Goal: Communication & Community: Answer question/provide support

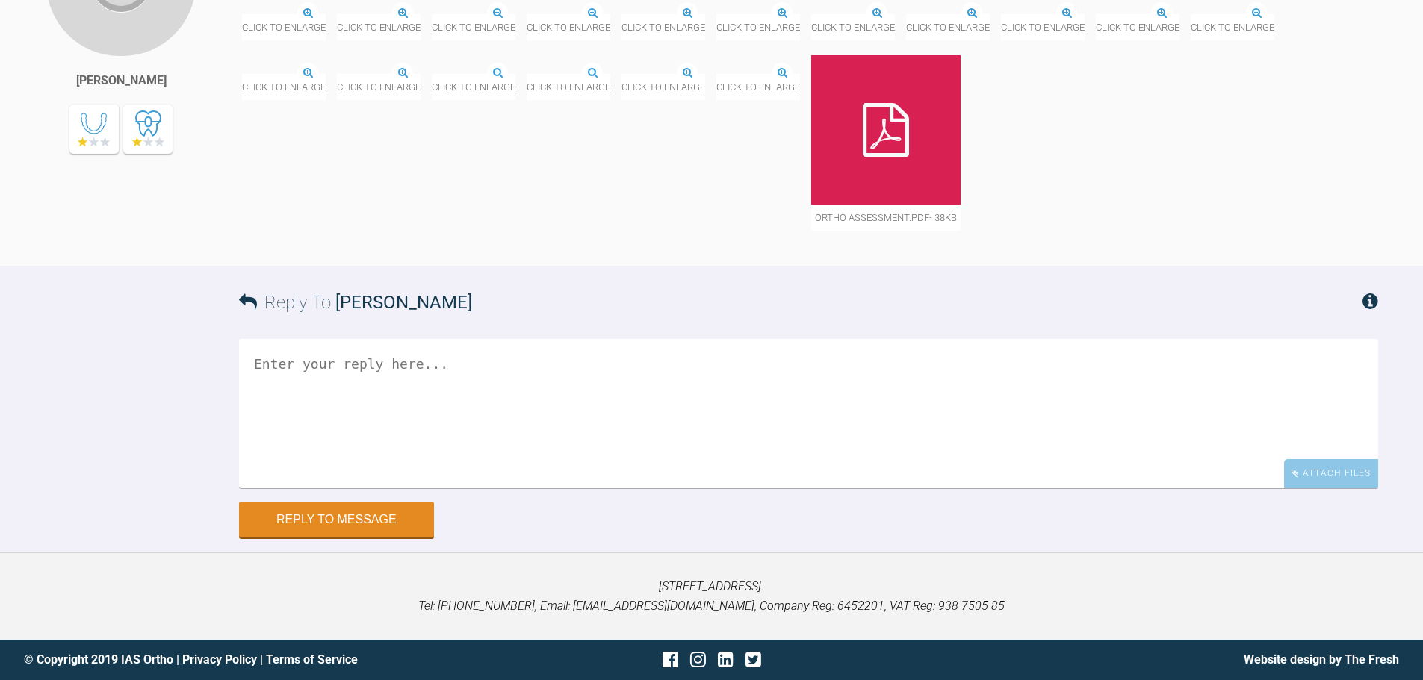
scroll to position [1703, 0]
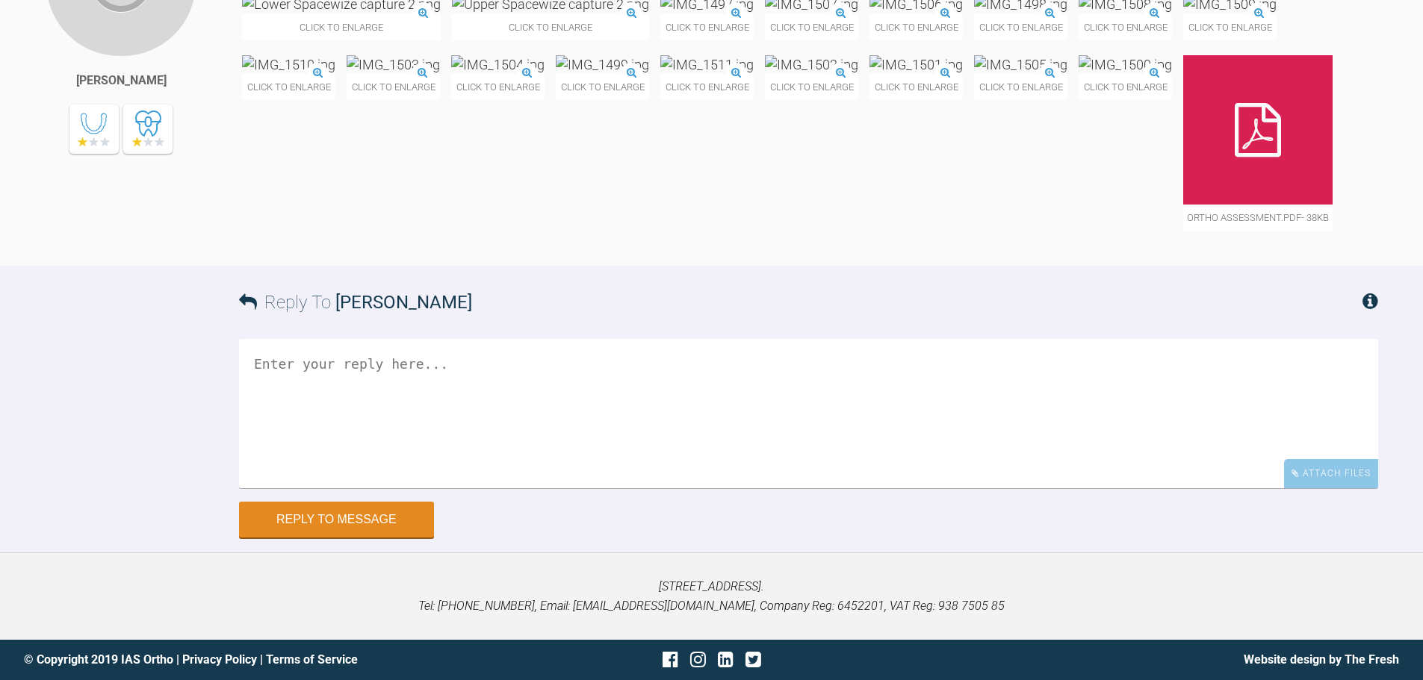
click at [321, 408] on textarea at bounding box center [808, 413] width 1139 height 149
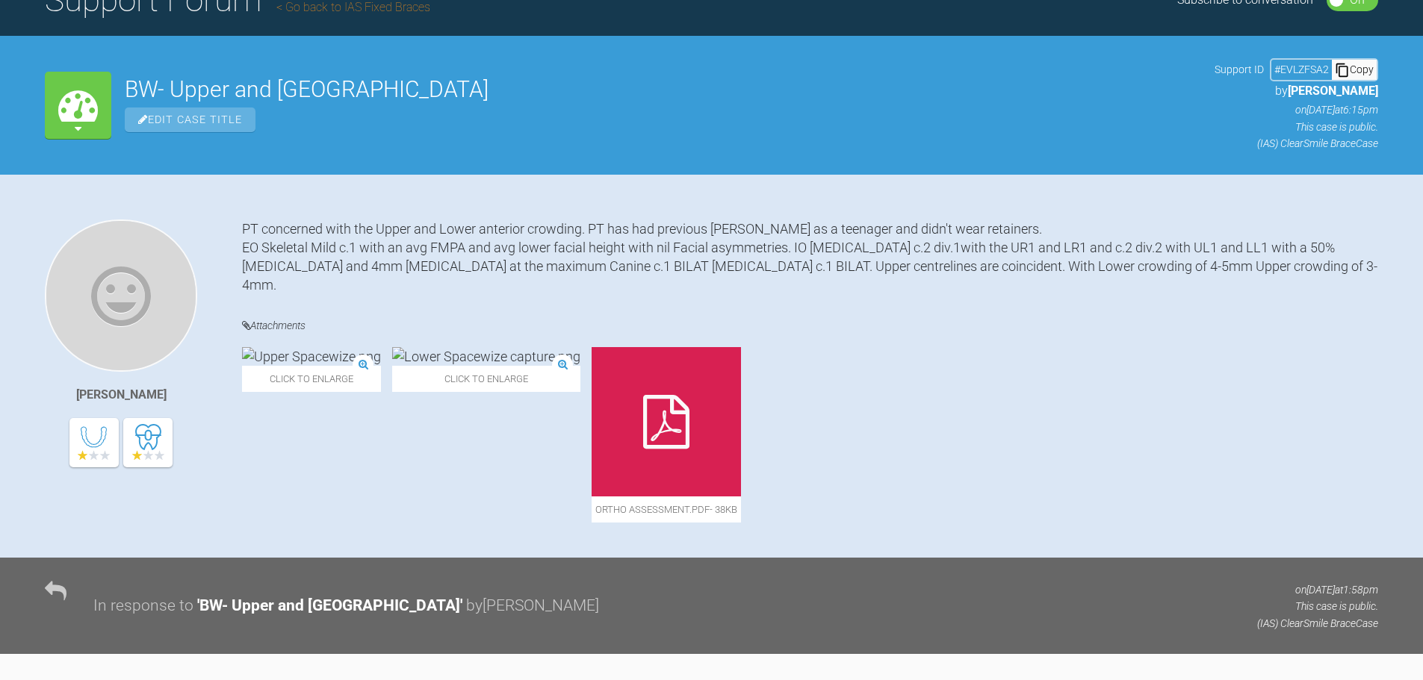
scroll to position [0, 0]
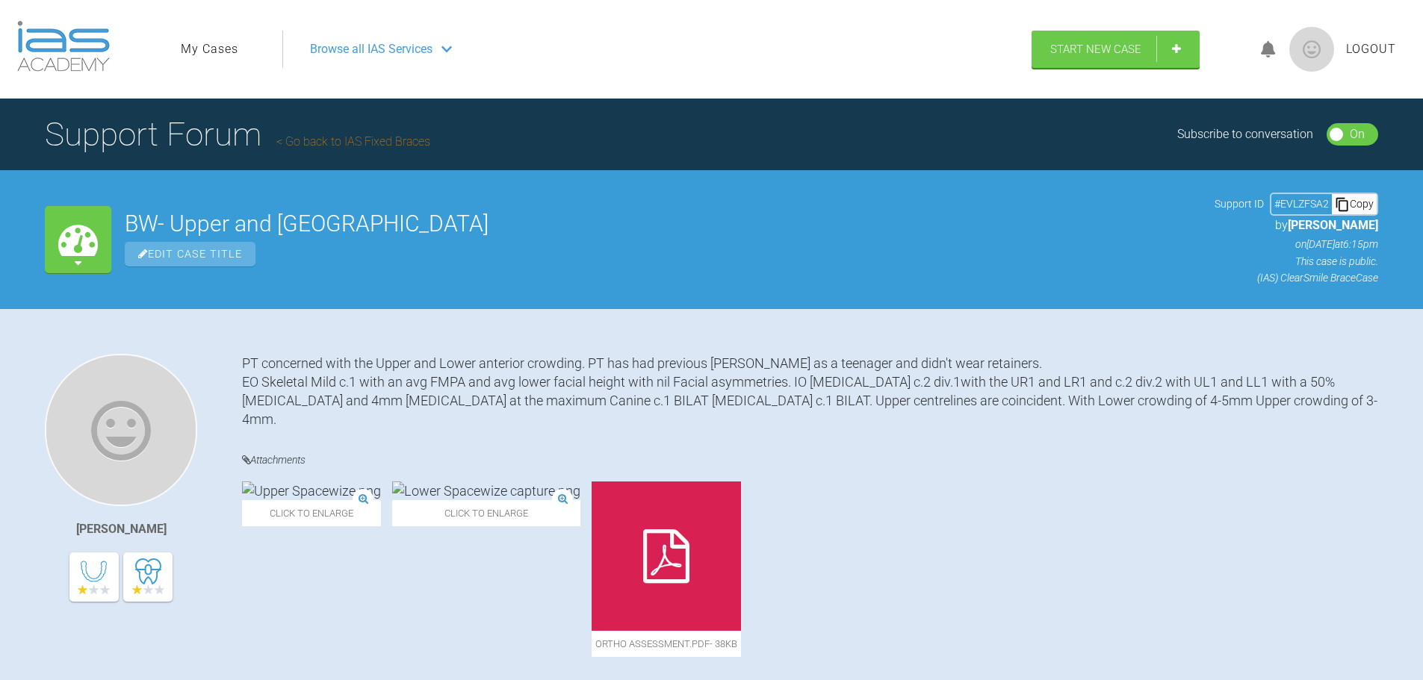
click at [368, 135] on link "Go back to IAS Fixed Braces" at bounding box center [353, 141] width 154 height 14
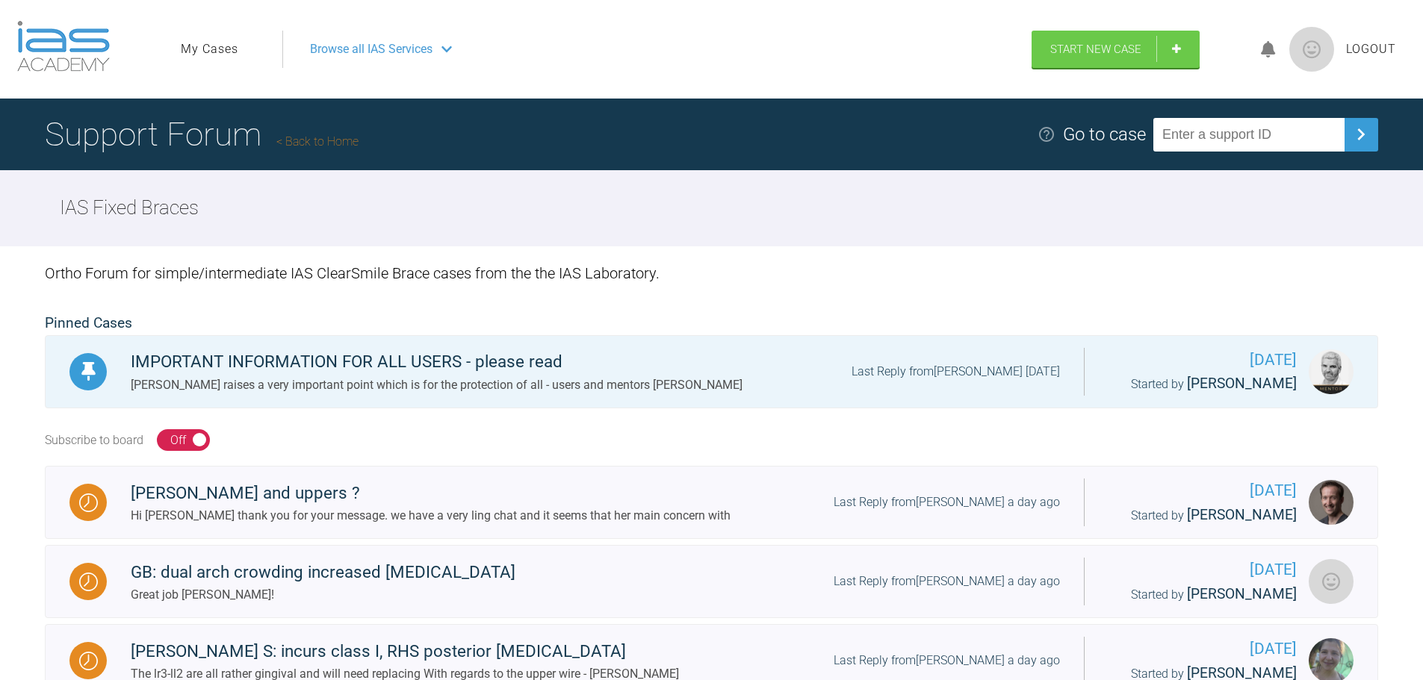
click at [215, 42] on link "My Cases" at bounding box center [210, 49] width 58 height 19
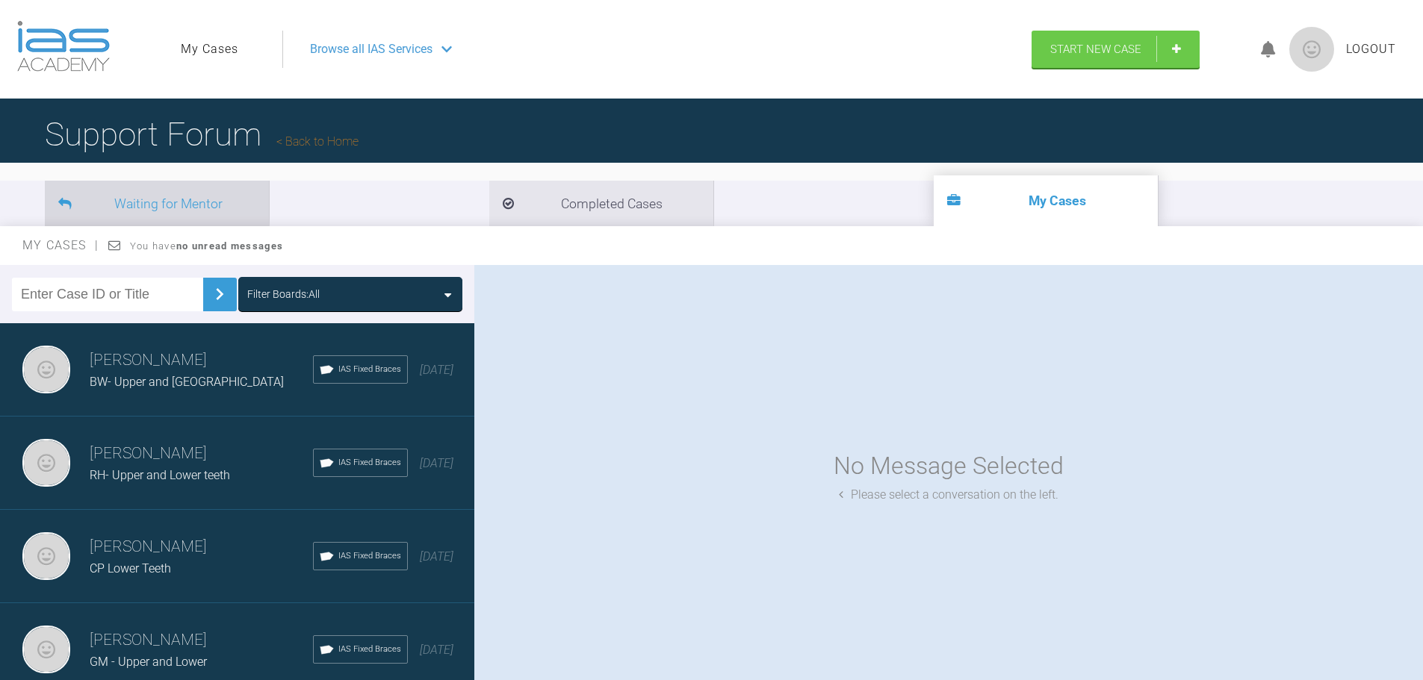
click at [147, 202] on li "Waiting for Mentor" at bounding box center [157, 204] width 224 height 46
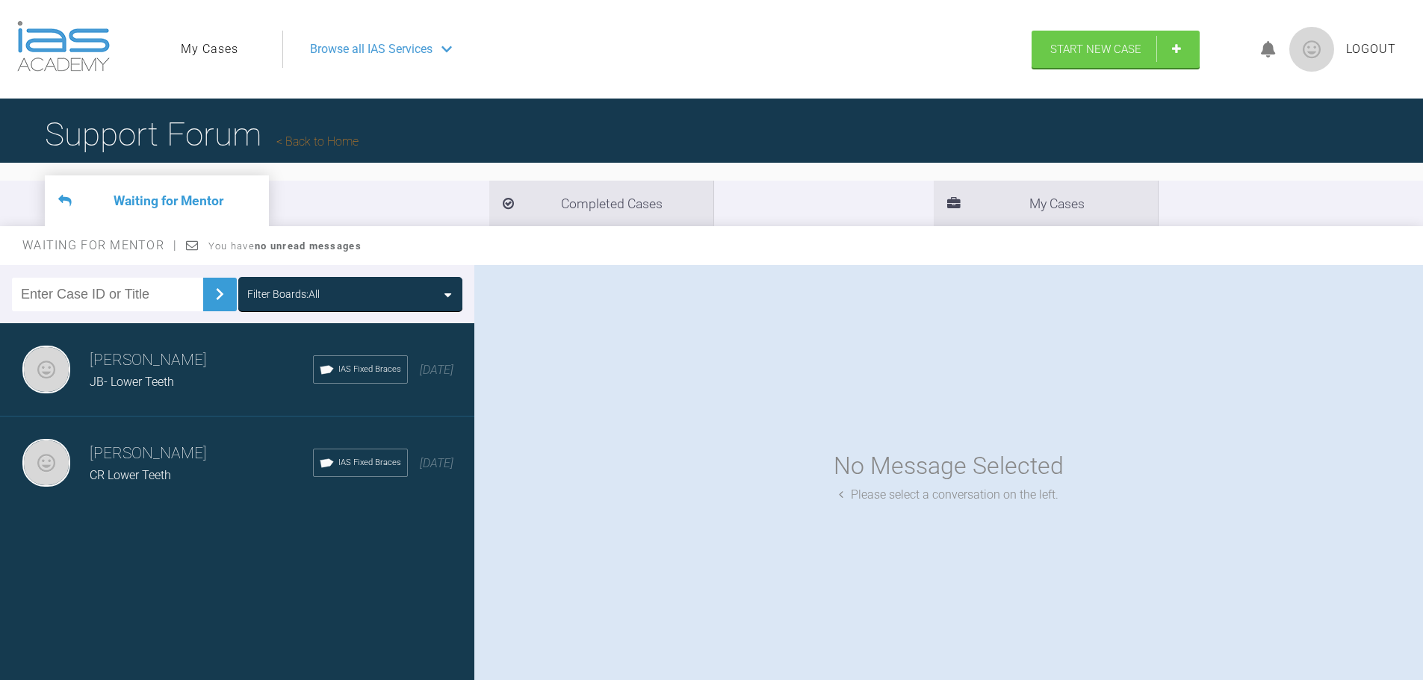
click at [154, 379] on span "JB- Lower Teeth" at bounding box center [132, 382] width 84 height 14
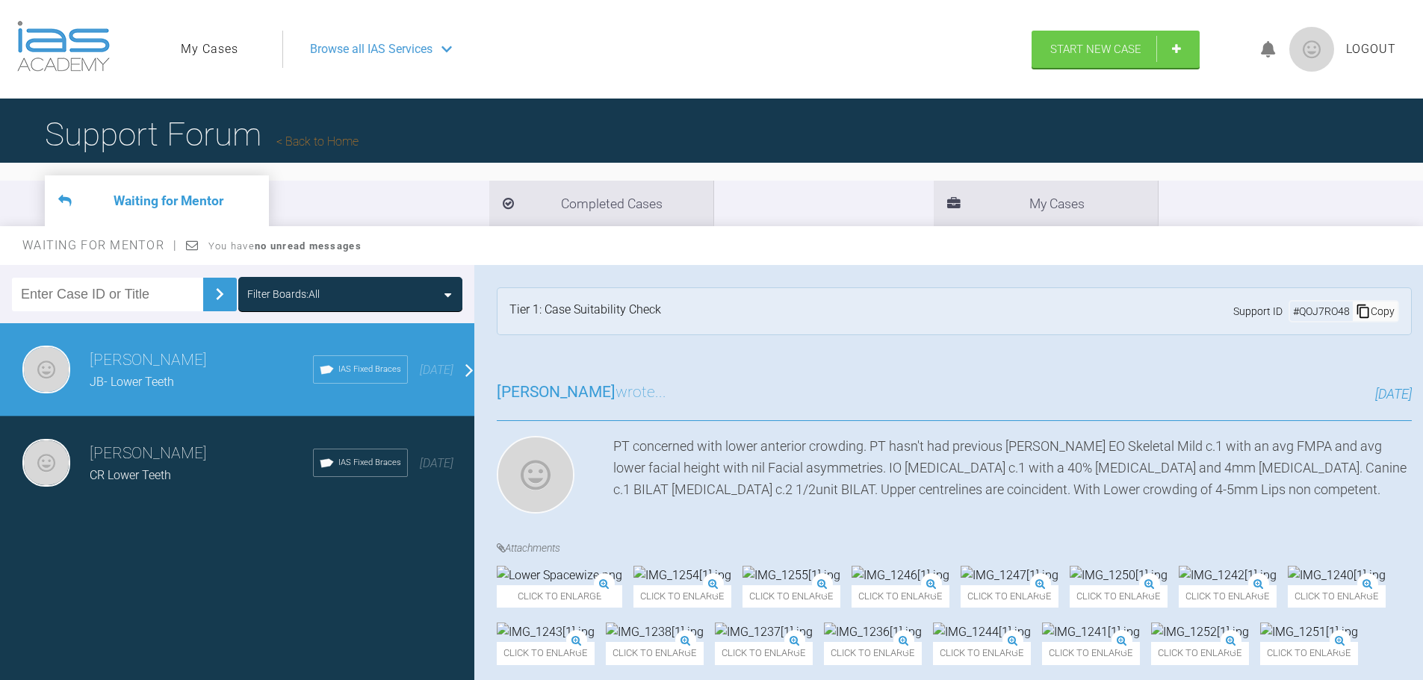
click at [124, 462] on h3 "[PERSON_NAME]" at bounding box center [201, 453] width 223 height 25
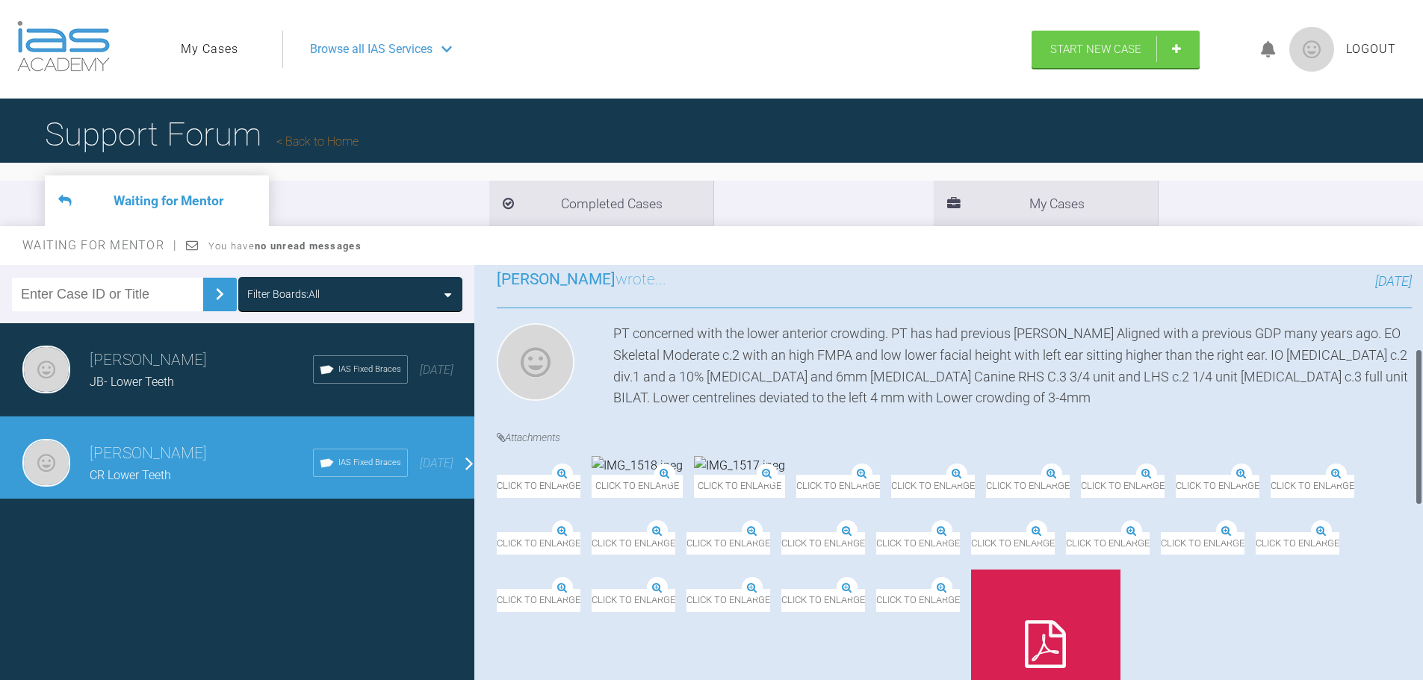
scroll to position [373, 0]
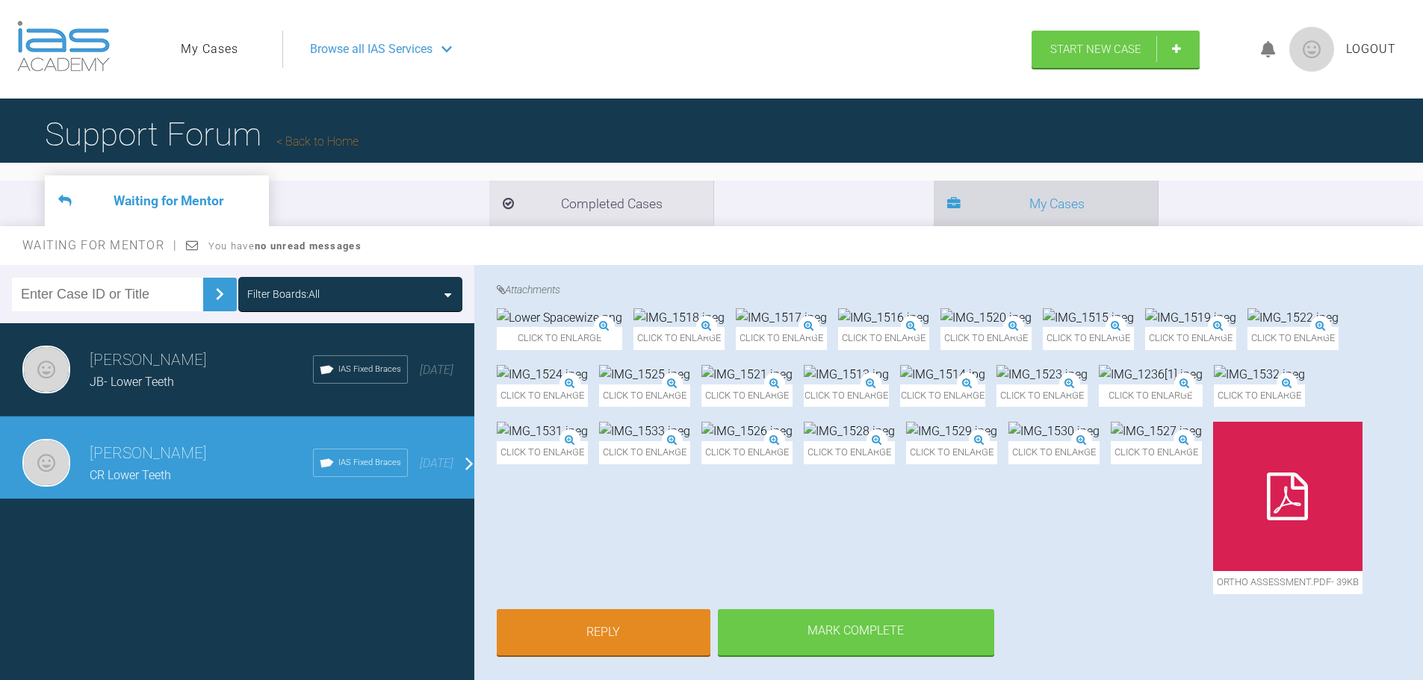
click at [933, 205] on li "My Cases" at bounding box center [1045, 204] width 224 height 46
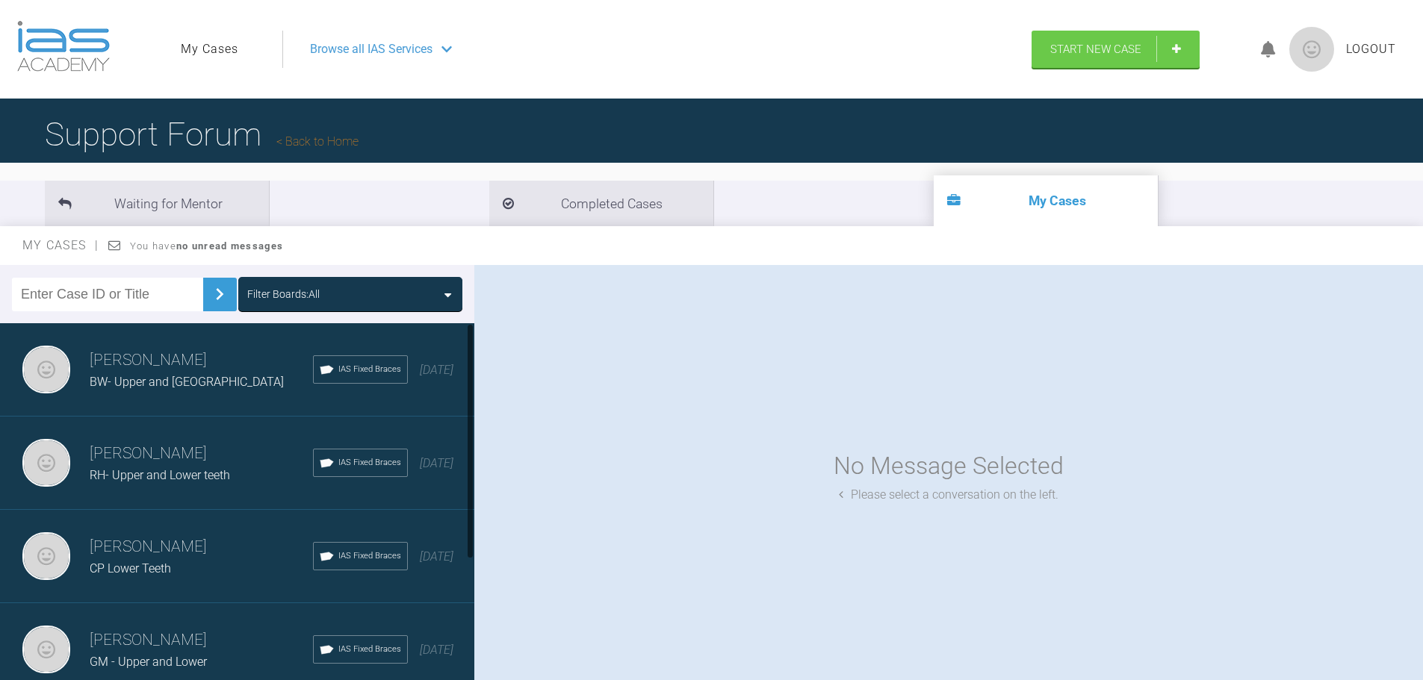
click at [167, 373] on div "BW- Upper and Lower Teeth" at bounding box center [201, 382] width 223 height 19
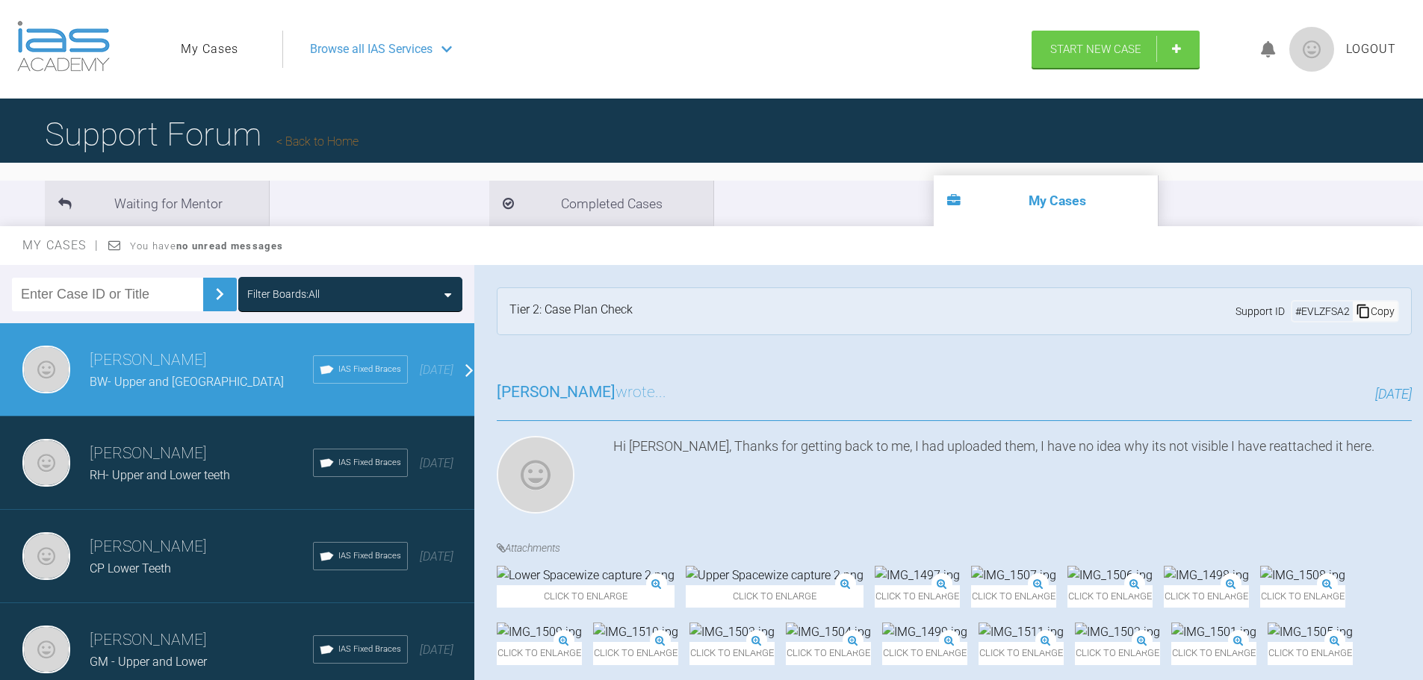
click at [173, 464] on h3 "[PERSON_NAME]" at bounding box center [201, 453] width 223 height 25
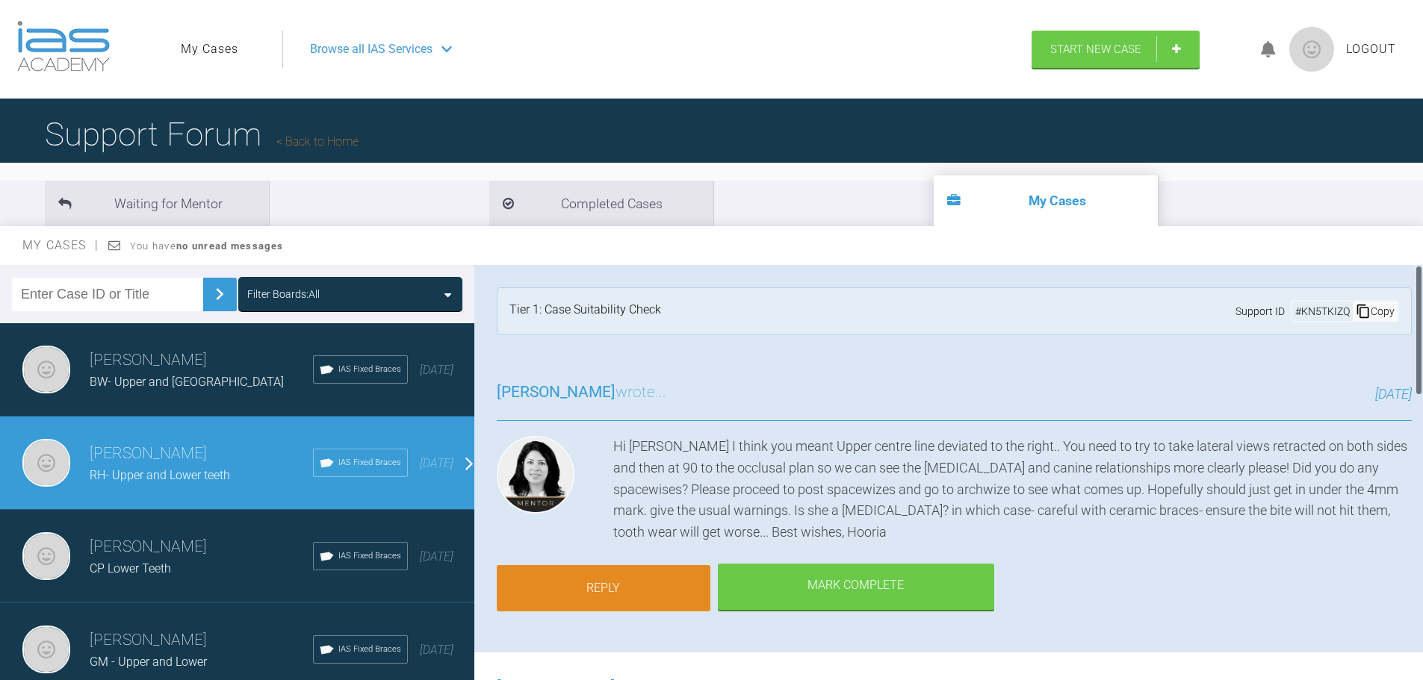
click at [612, 584] on link "Reply" at bounding box center [604, 588] width 214 height 46
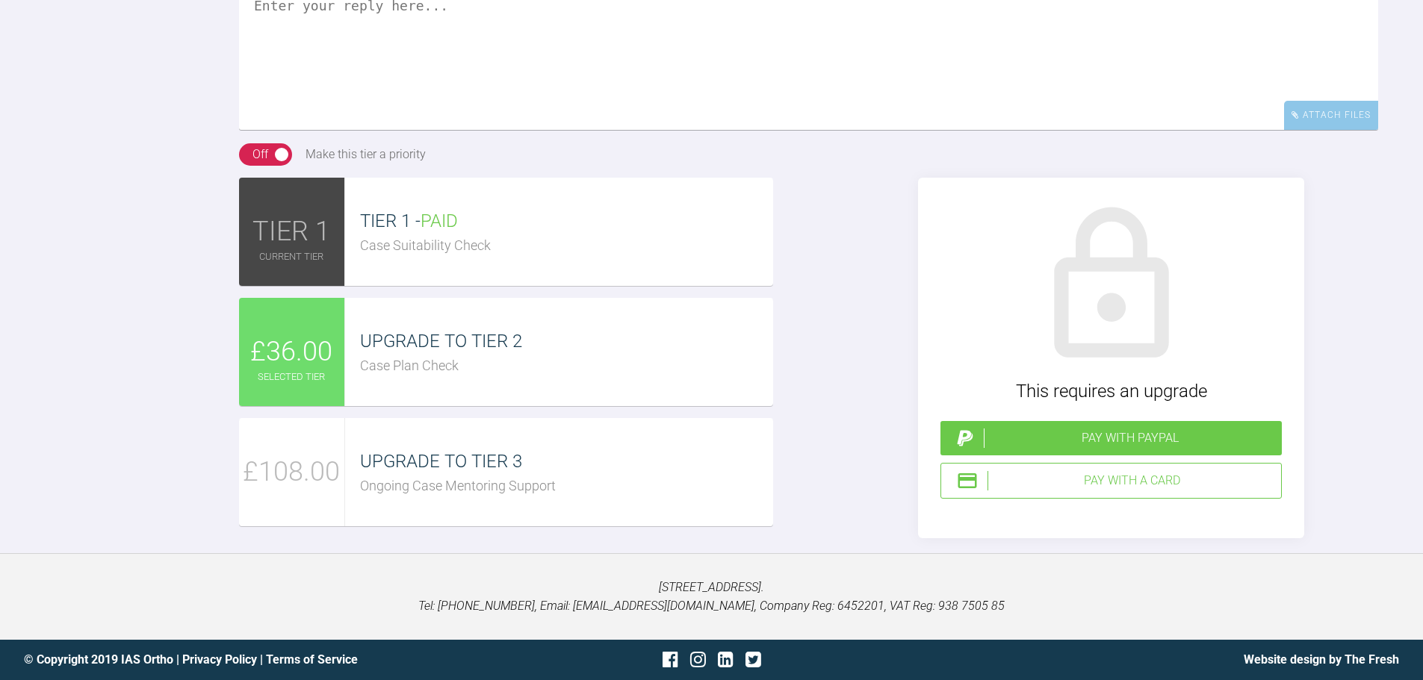
scroll to position [1603, 0]
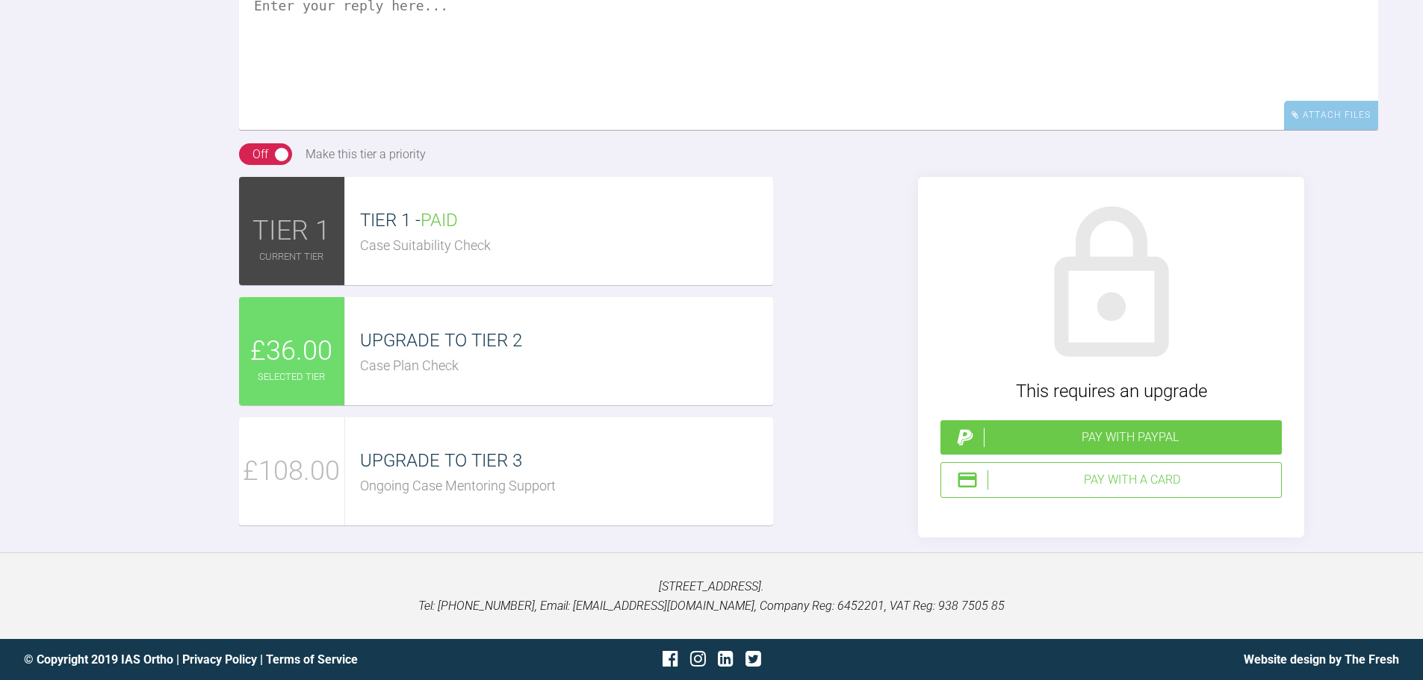
click at [495, 116] on textarea at bounding box center [808, 55] width 1139 height 149
paste textarea "[URL][DOMAIN_NAME]"
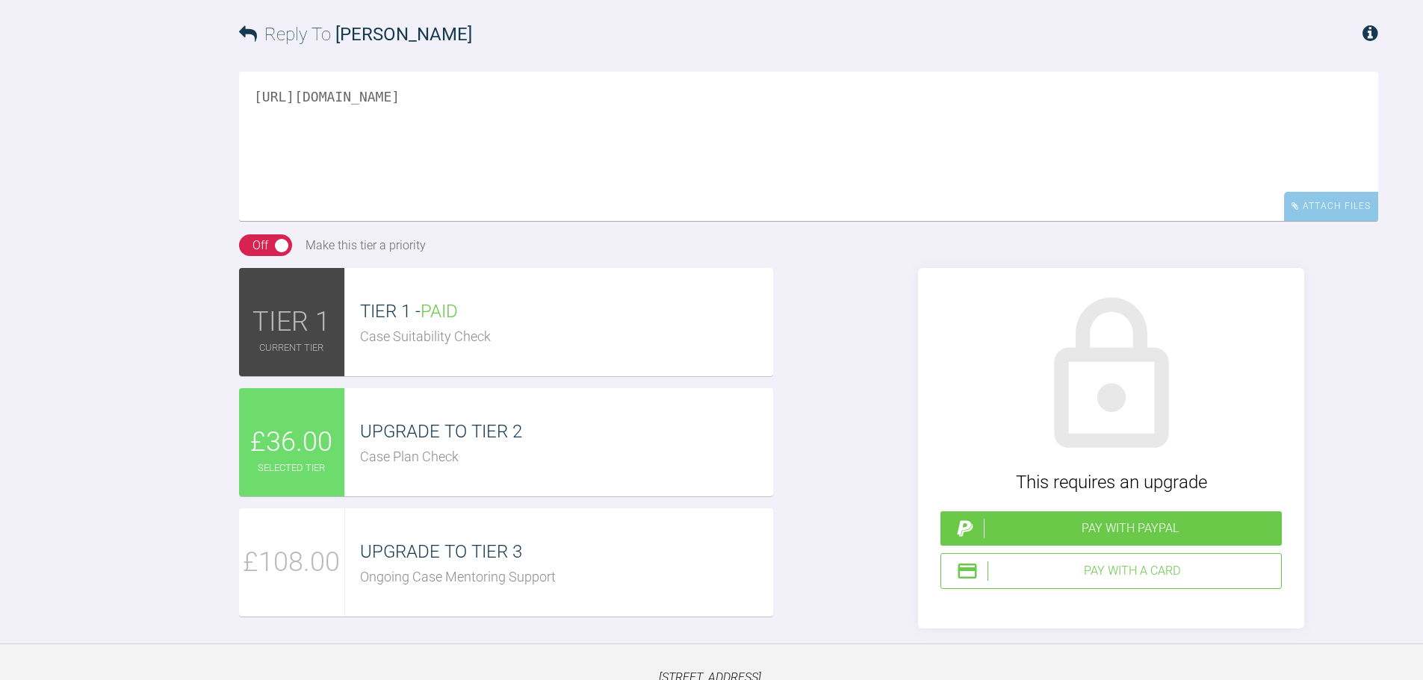
scroll to position [1453, 0]
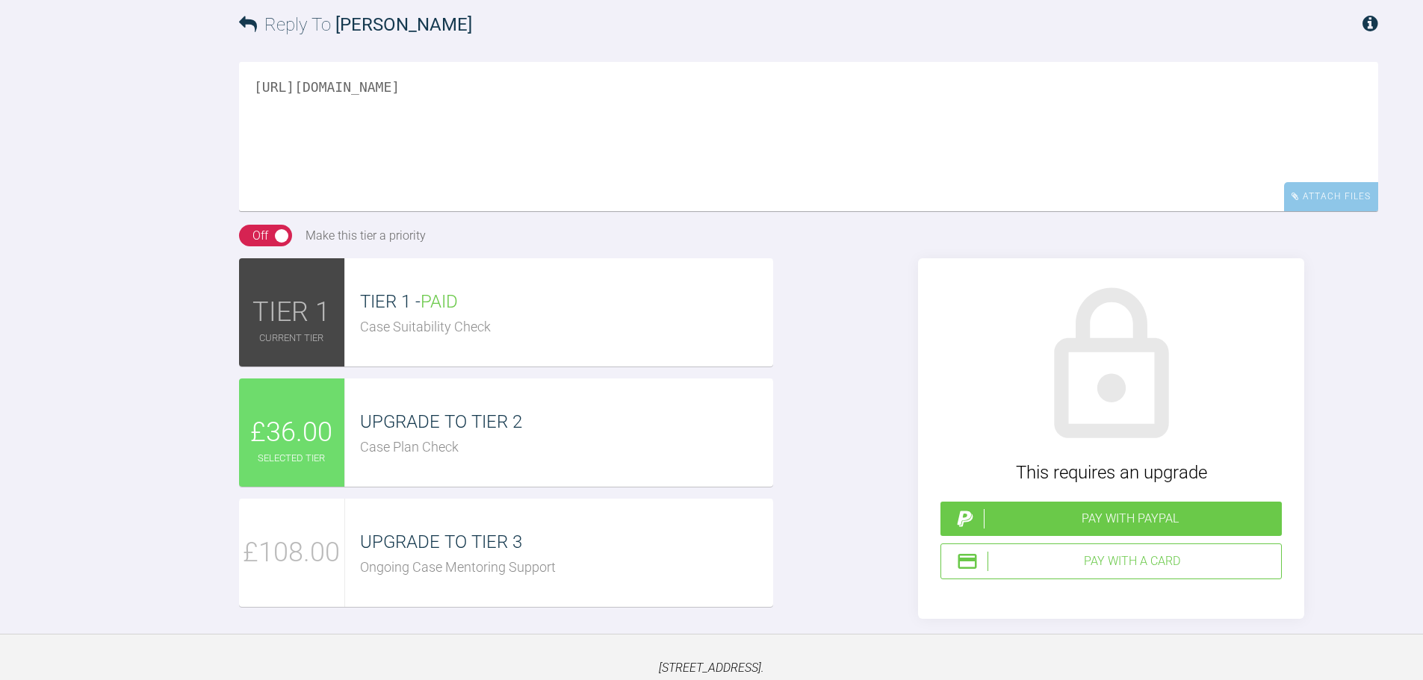
click at [252, 211] on textarea "[URL][DOMAIN_NAME]" at bounding box center [808, 136] width 1139 height 149
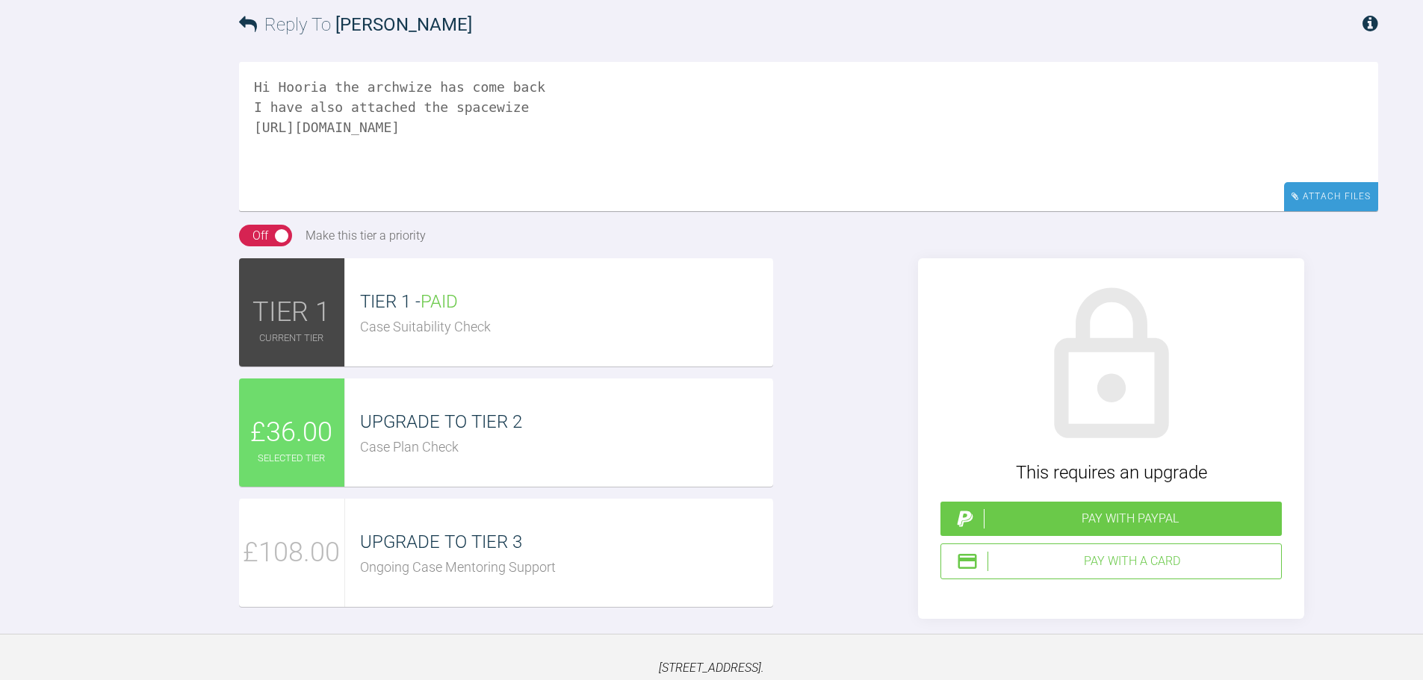
type textarea "Hi Hooria the archwize has come back I have also attached the spacewize https:/…"
click at [1317, 211] on div "Attach Files" at bounding box center [1331, 196] width 94 height 29
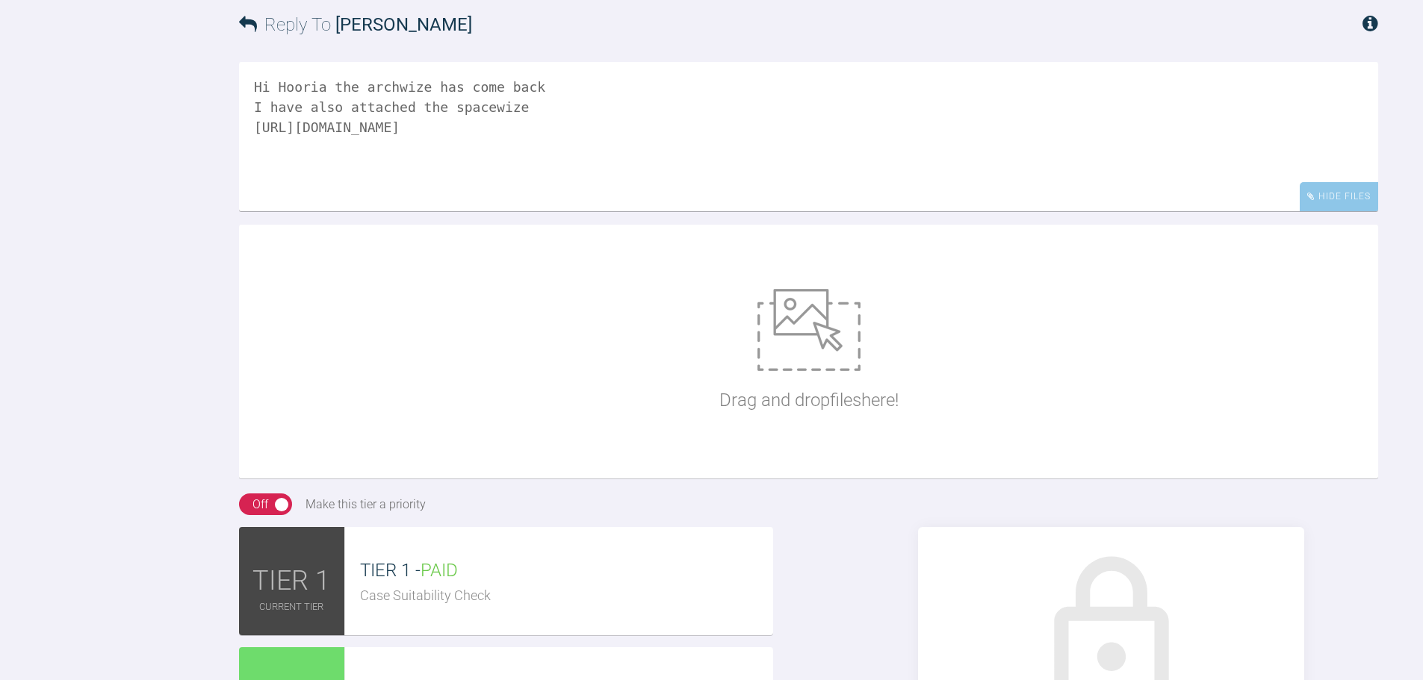
click at [1055, 61] on div "Reply To Hooria Olsen" at bounding box center [808, 24] width 1139 height 73
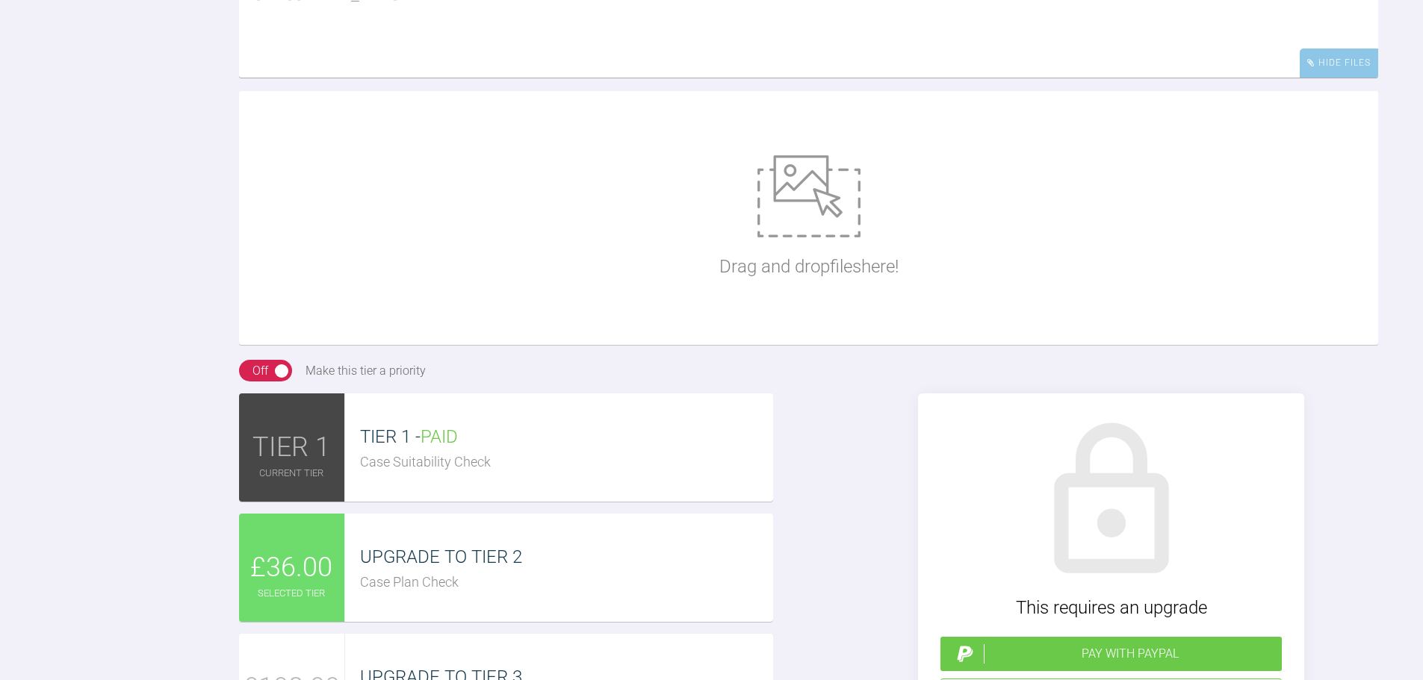
scroll to position [1827, 0]
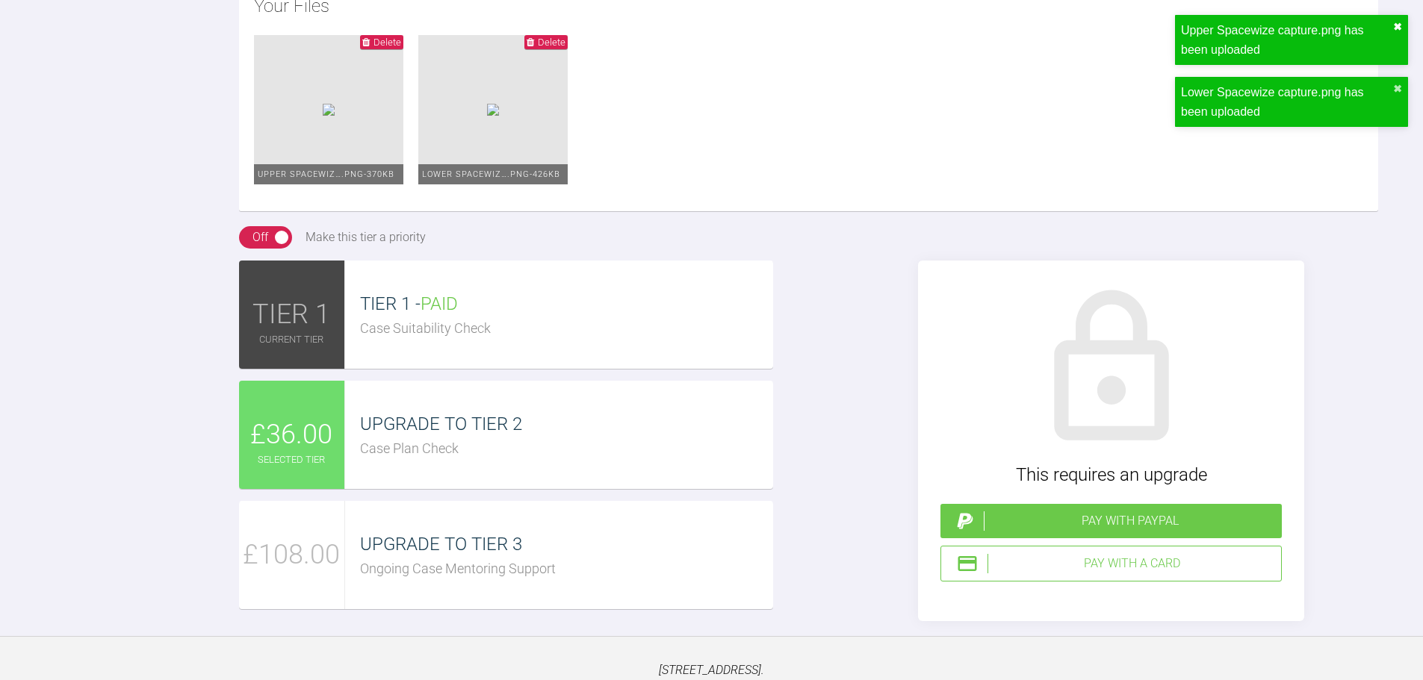
click at [1396, 25] on button "✖" at bounding box center [1397, 27] width 9 height 12
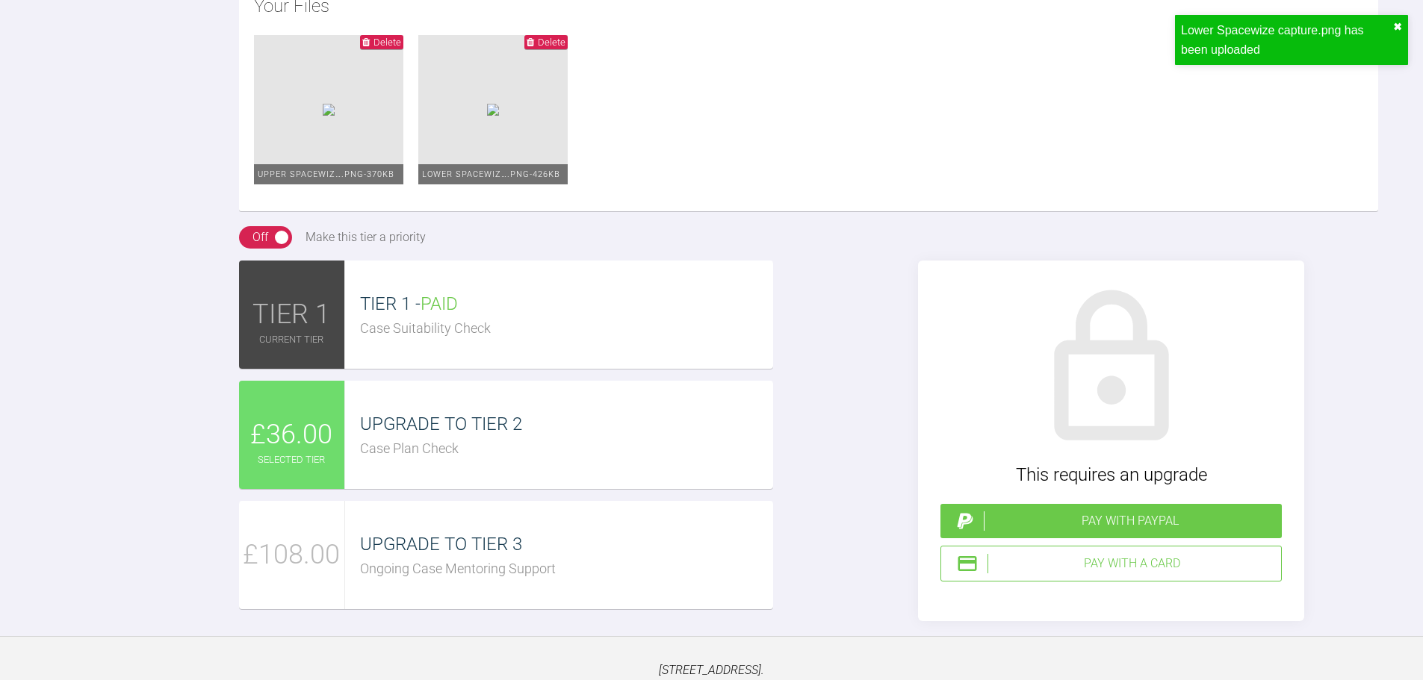
click at [1400, 90] on div "Reply To Hooria Olsen Hi Hooria the archwize has come back I have also attached…" at bounding box center [711, 118] width 1423 height 1007
click at [1398, 28] on button "✖" at bounding box center [1397, 27] width 9 height 12
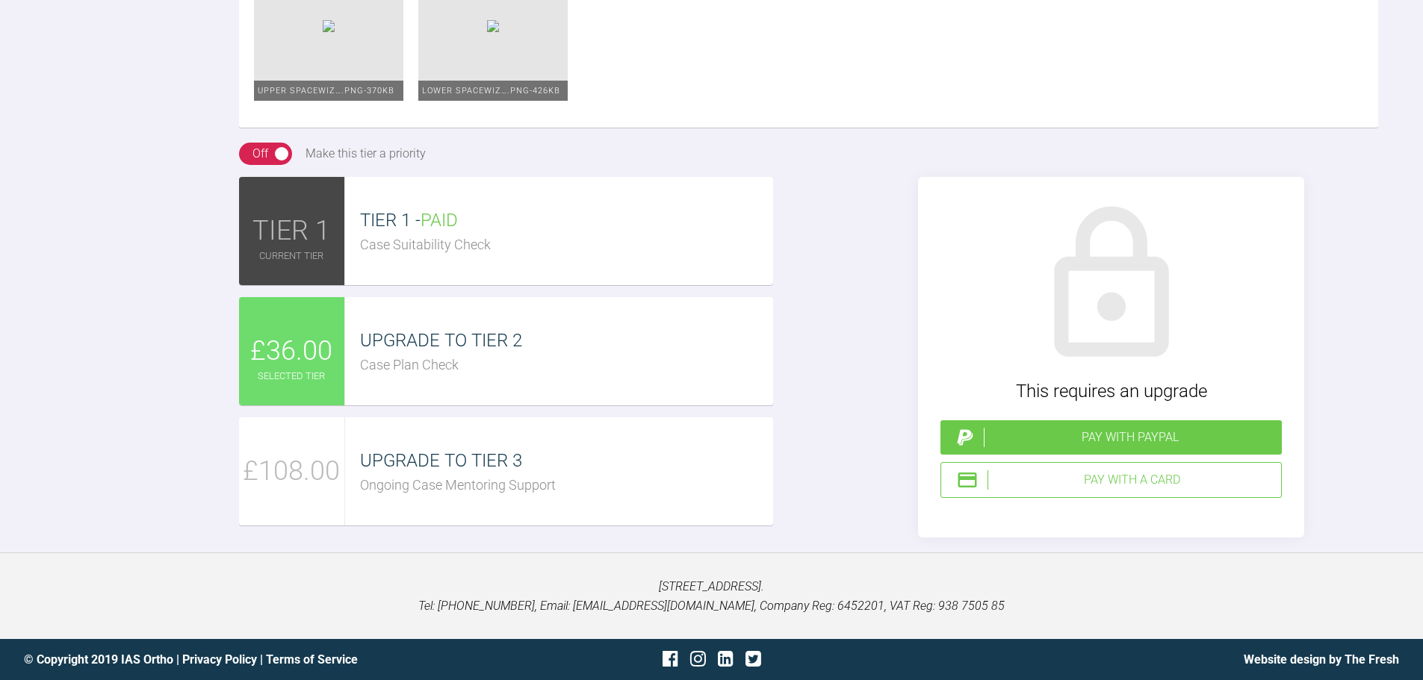
scroll to position [2072, 0]
click at [1119, 481] on div "Pay with a Card" at bounding box center [1131, 479] width 288 height 19
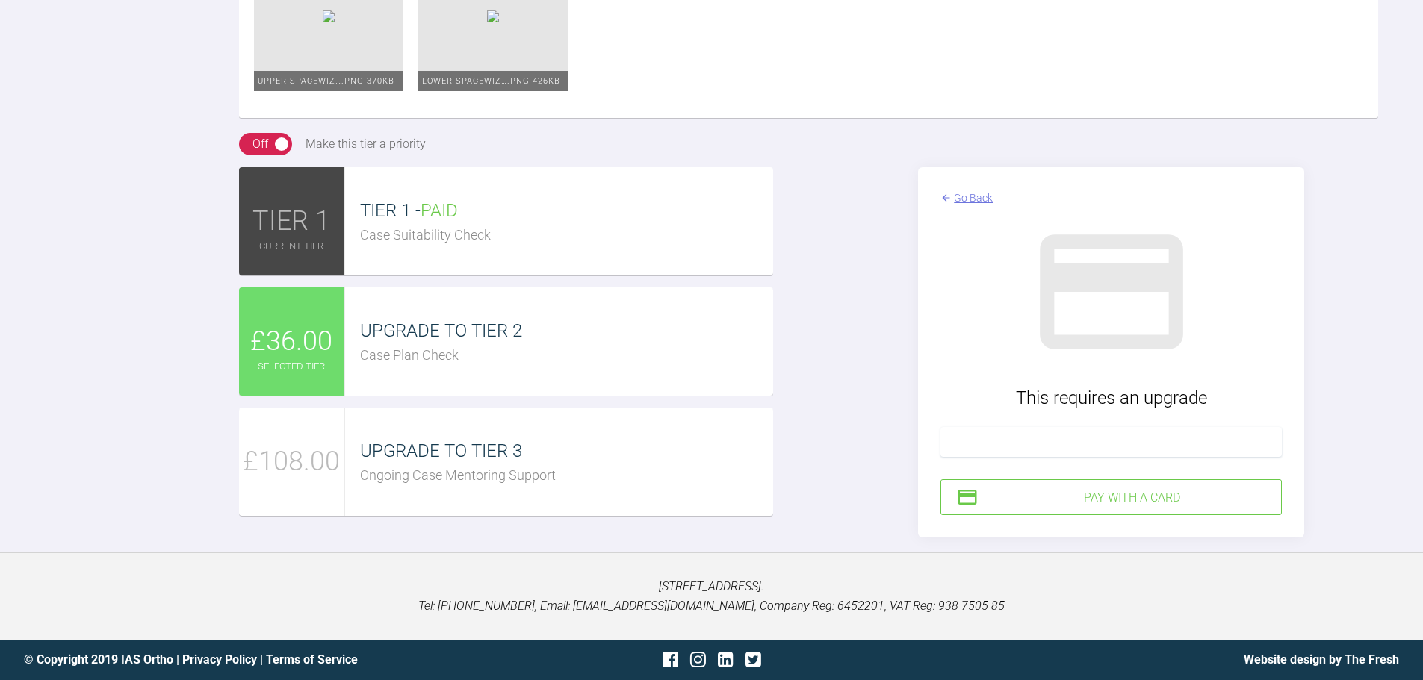
click at [1152, 505] on div "Pay with a Card" at bounding box center [1131, 497] width 288 height 19
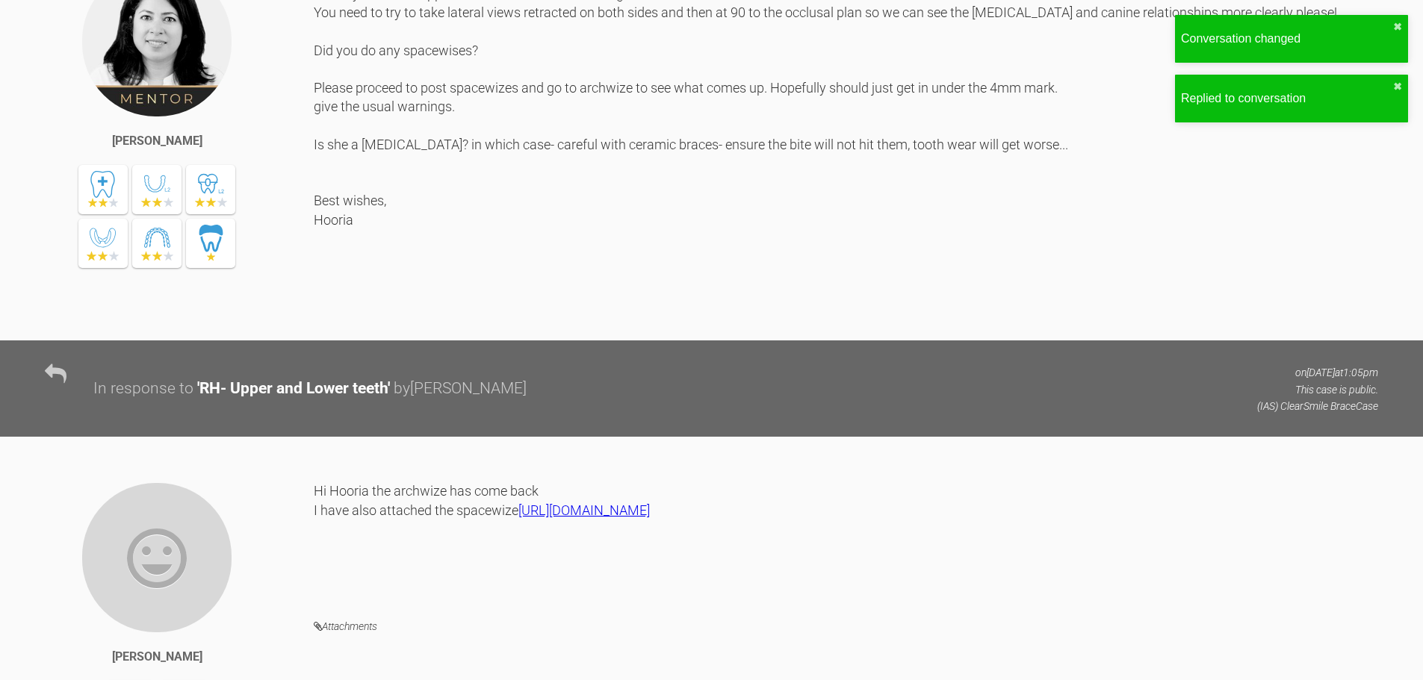
scroll to position [1213, 0]
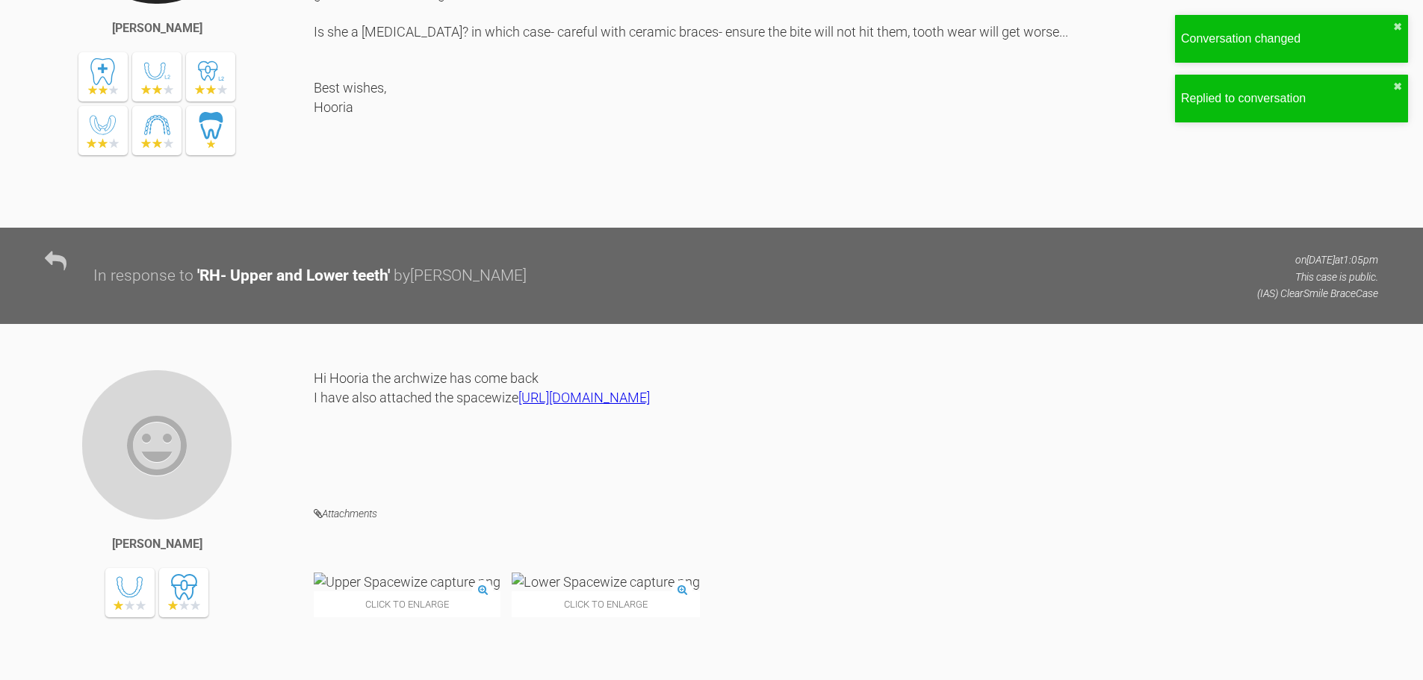
click at [518, 405] on link "[URL][DOMAIN_NAME]" at bounding box center [583, 398] width 131 height 16
